Goal: Find specific page/section: Find specific page/section

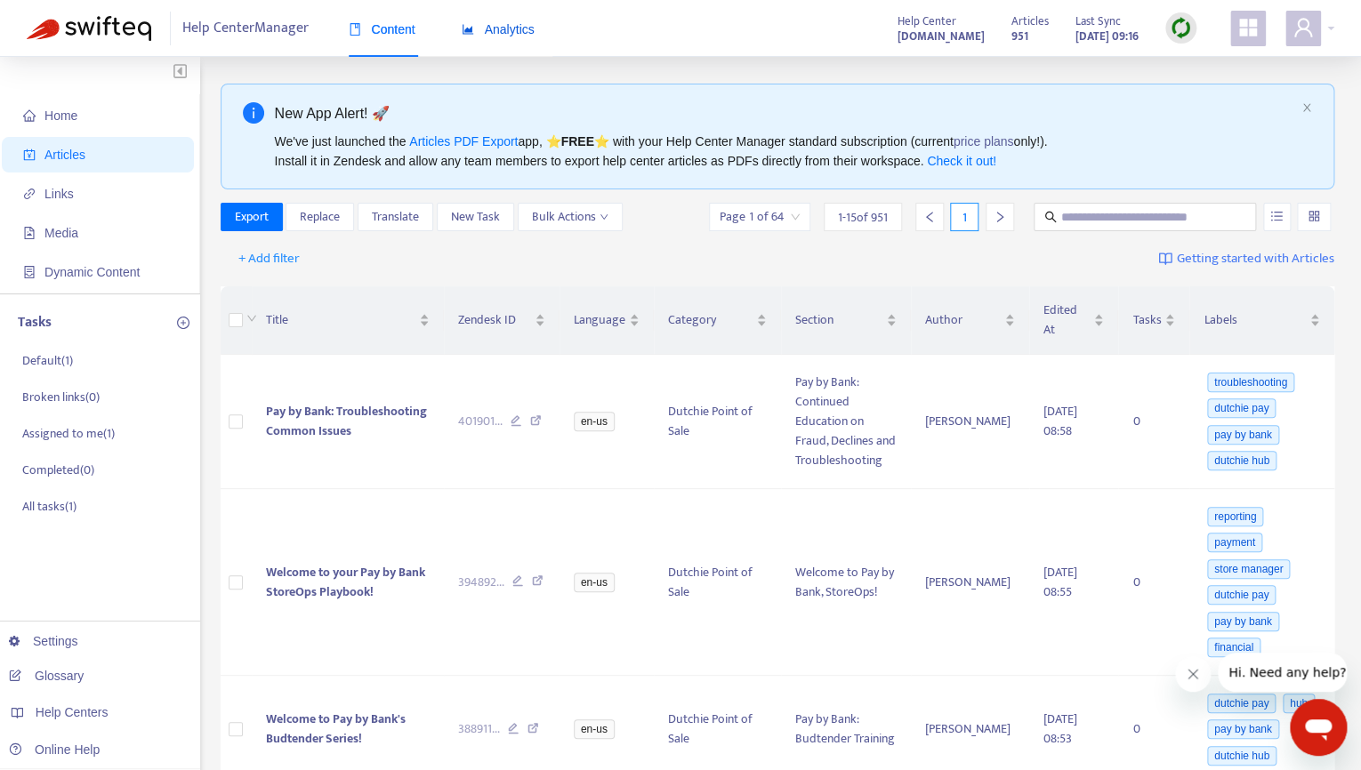
click at [501, 23] on span "Analytics" at bounding box center [498, 29] width 73 height 14
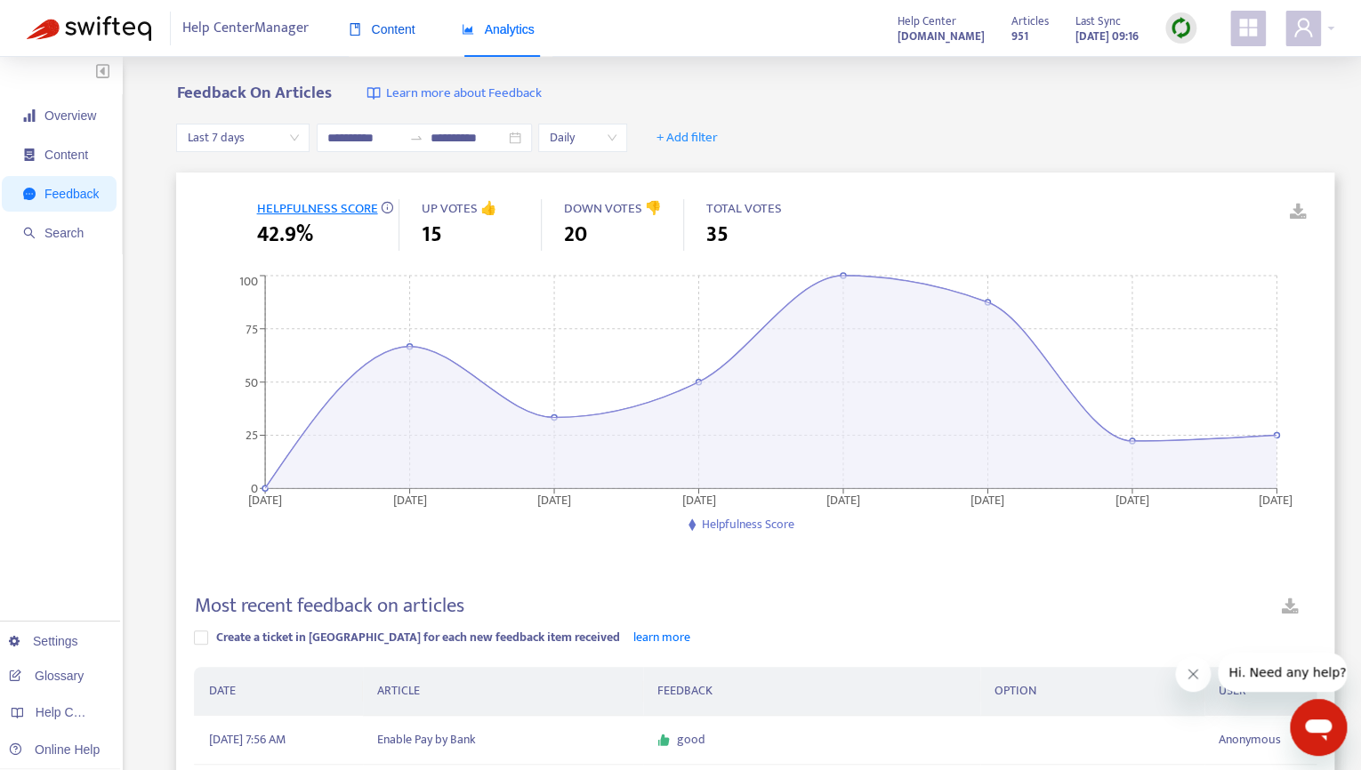
click at [375, 25] on span "Content" at bounding box center [382, 29] width 67 height 14
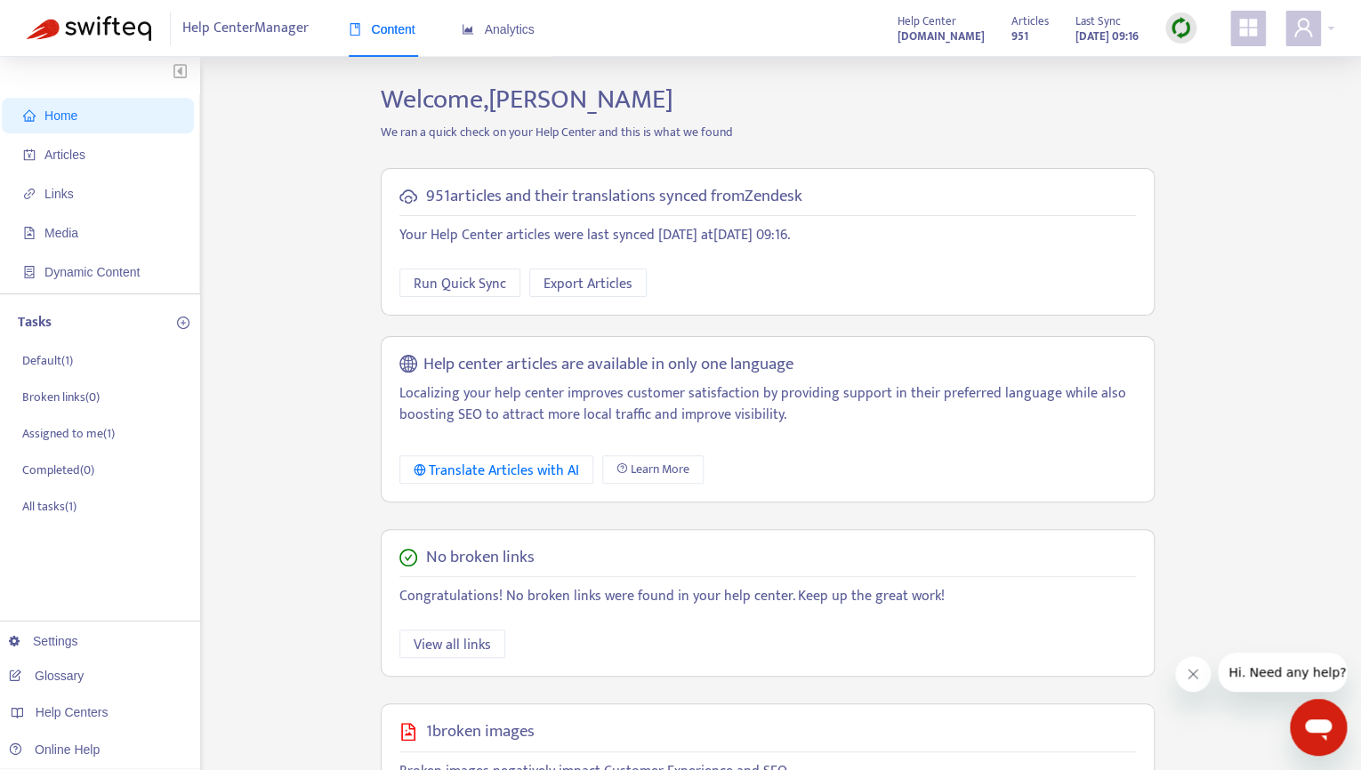
click at [57, 126] on span "Home" at bounding box center [101, 116] width 157 height 36
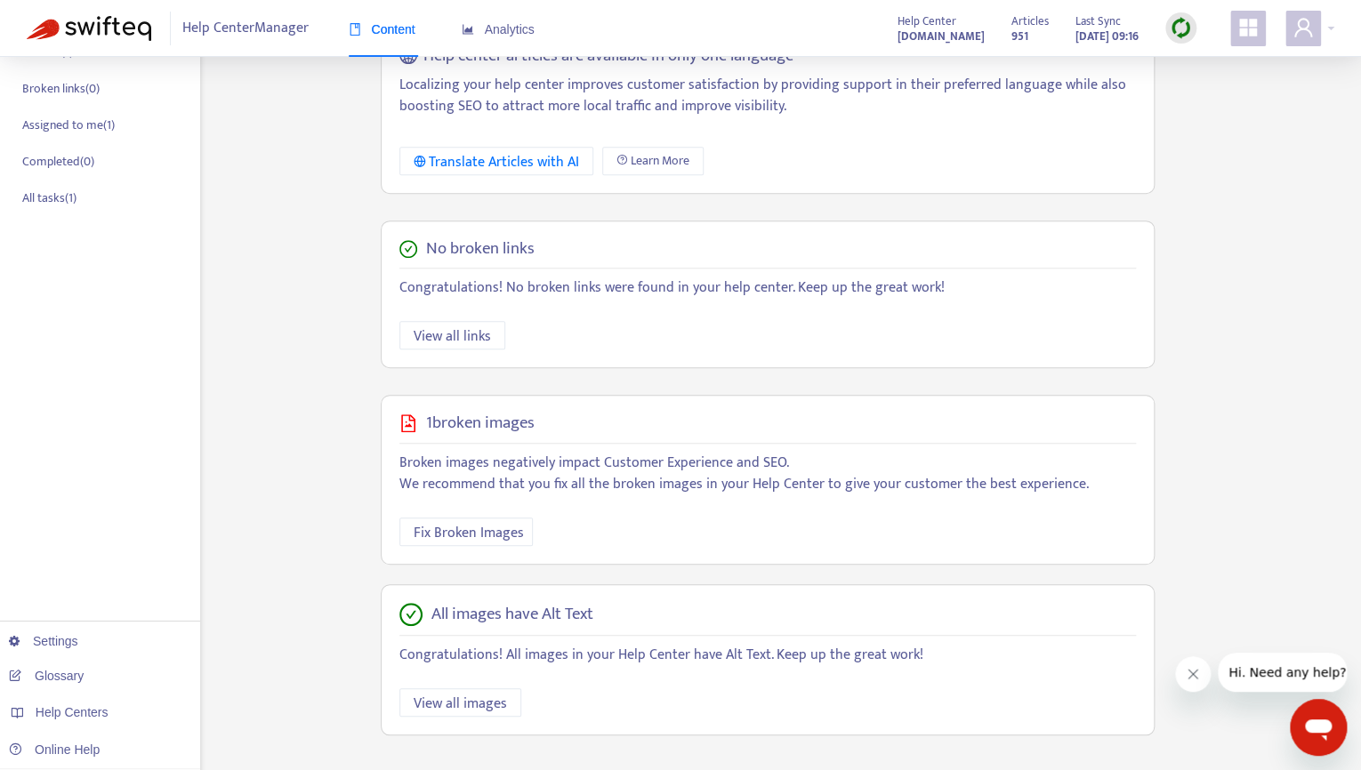
scroll to position [317, 0]
